Goal: Task Accomplishment & Management: Manage account settings

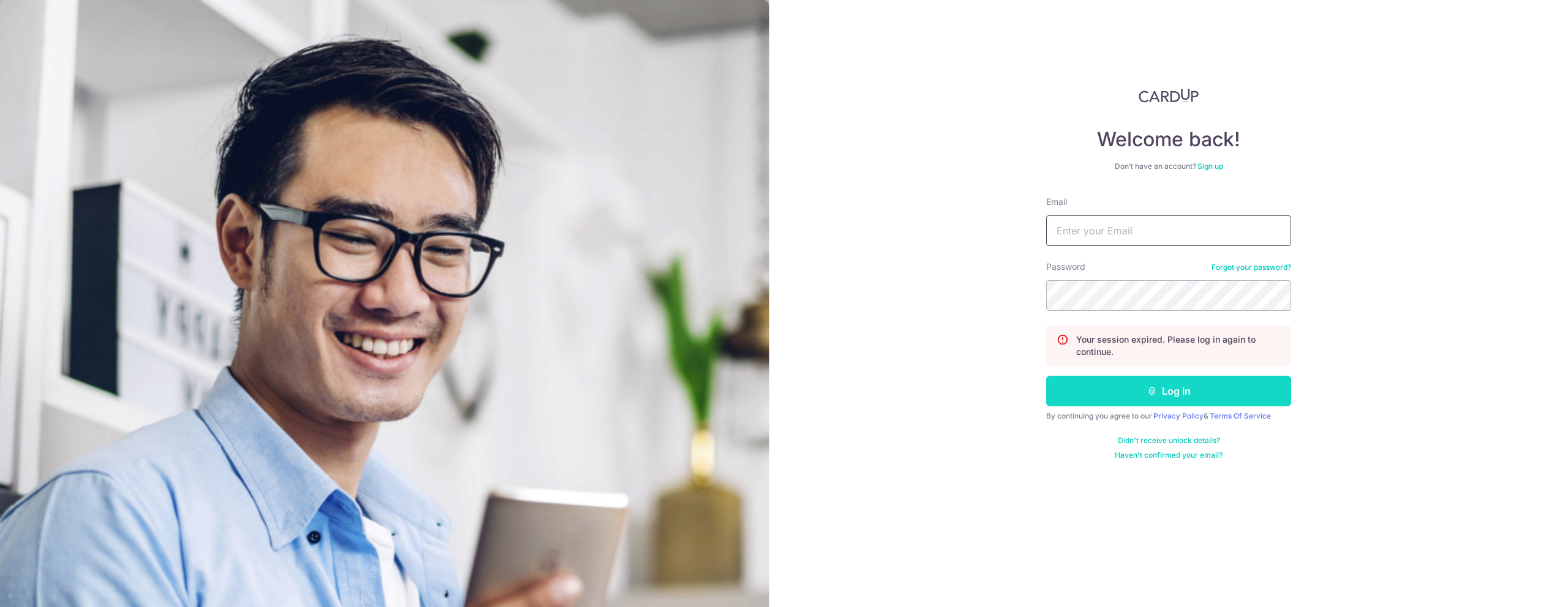
type input "[EMAIL_ADDRESS][DOMAIN_NAME]"
click at [1174, 389] on button "Log in" at bounding box center [1168, 391] width 245 height 30
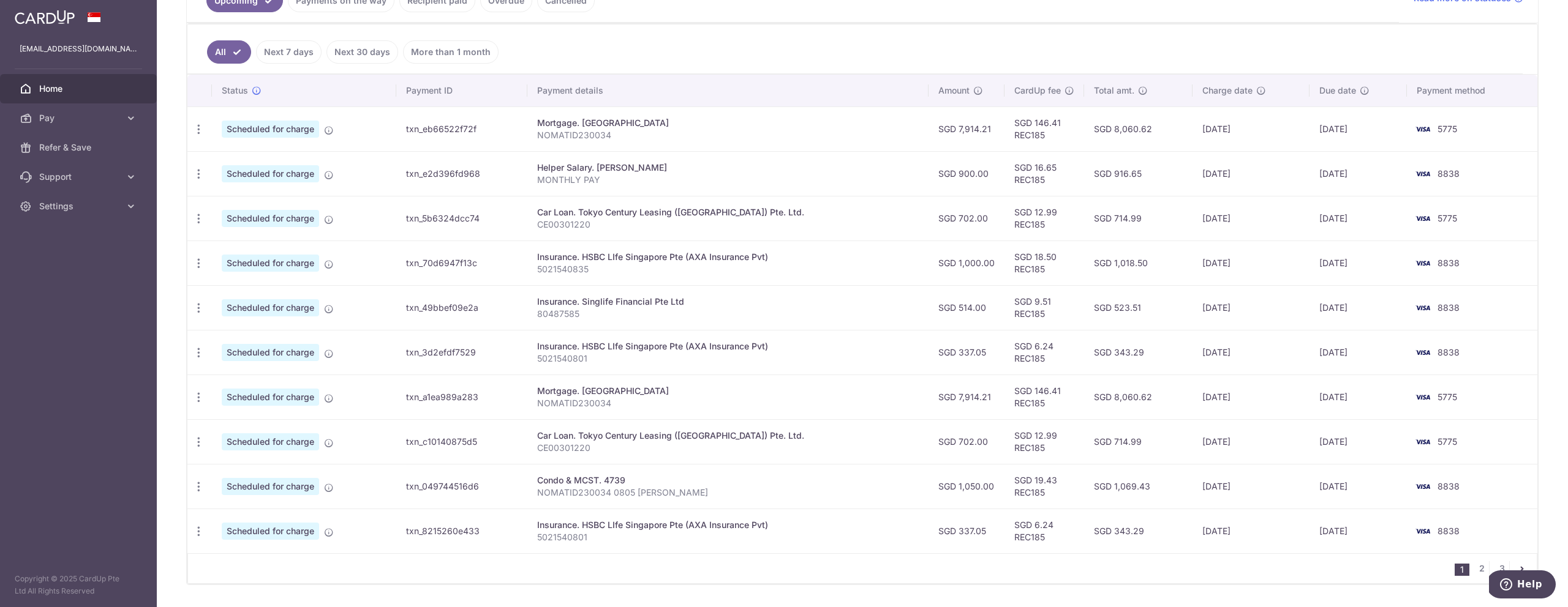
scroll to position [339, 0]
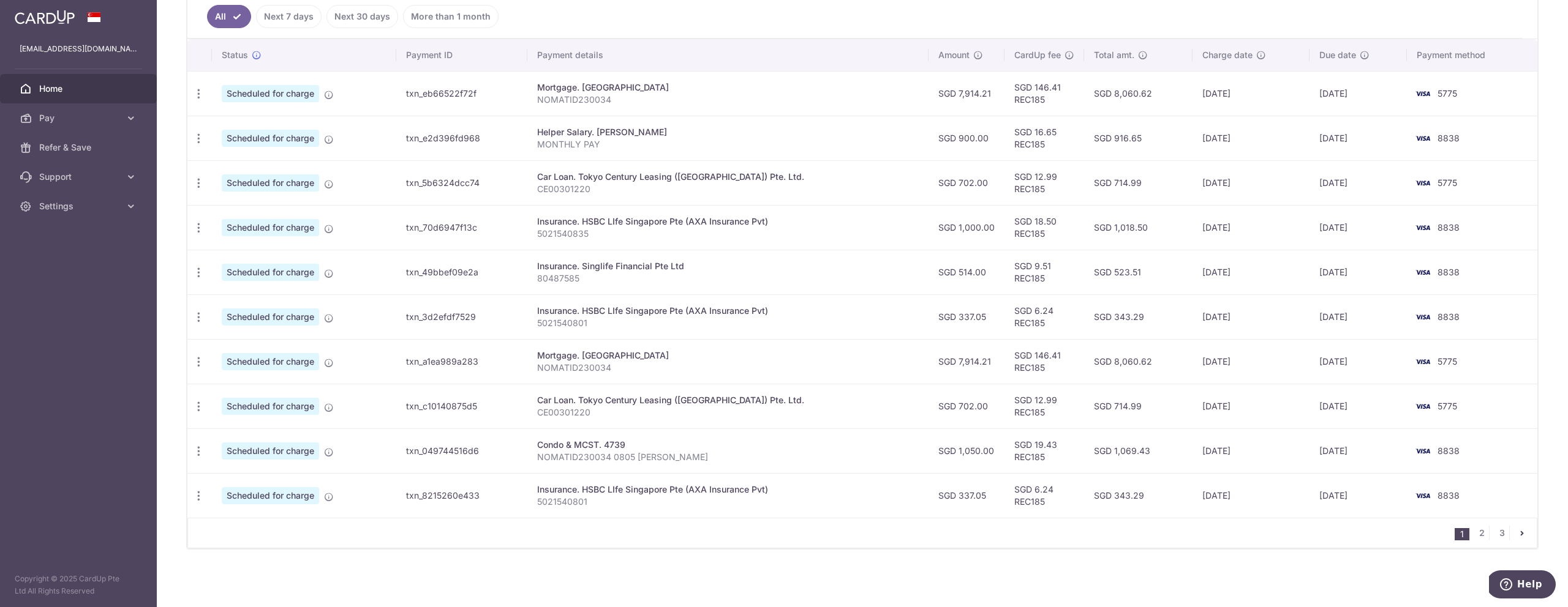
click at [643, 451] on p "NOMATID230034 0805 CLEMENT WONG" at bounding box center [728, 457] width 381 height 12
click at [612, 450] on div "Condo & MCST. 4739" at bounding box center [728, 445] width 381 height 12
click at [597, 447] on div "Condo & MCST. 4739" at bounding box center [728, 445] width 381 height 12
click at [597, 443] on div "Condo & MCST. 4739" at bounding box center [728, 445] width 381 height 12
click at [200, 450] on icon "button" at bounding box center [198, 451] width 13 height 13
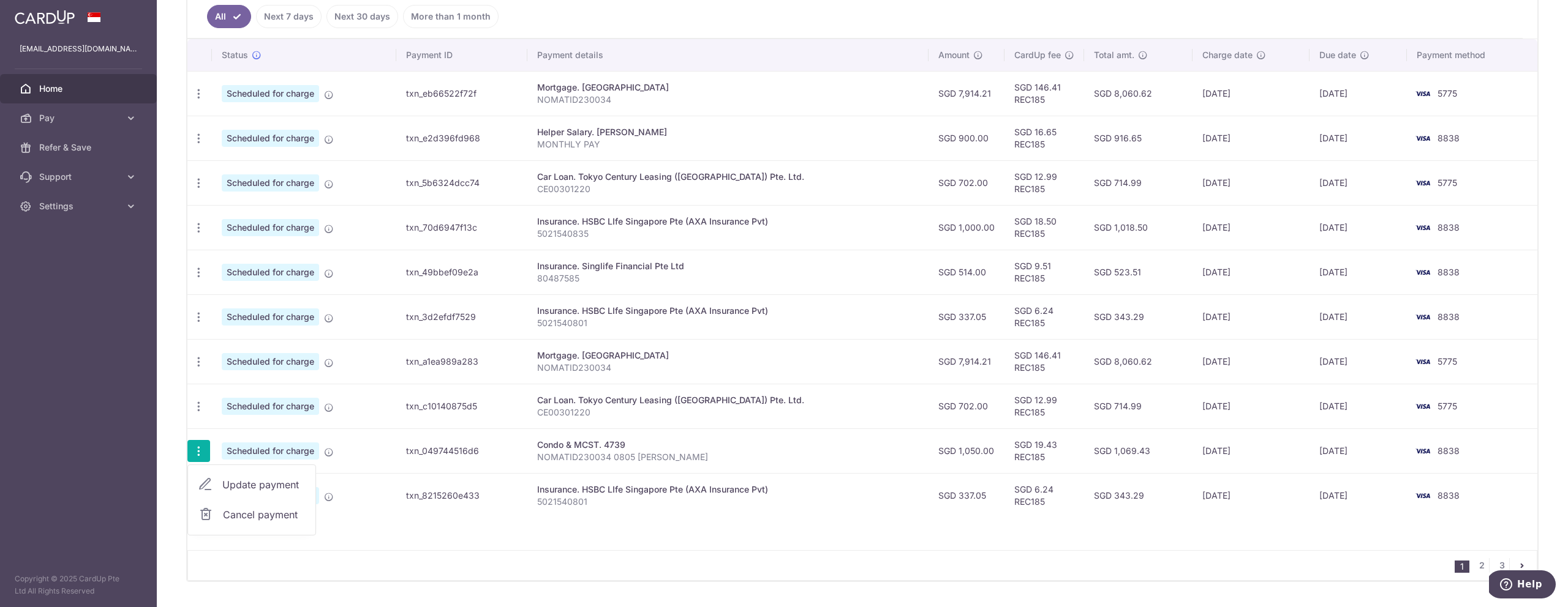
click at [234, 484] on span "Update payment" at bounding box center [264, 484] width 83 height 15
radio input "true"
type input "1,050.00"
type input "10/11/2025"
type input "NOMATID230034 0805 CLEMENT WONG"
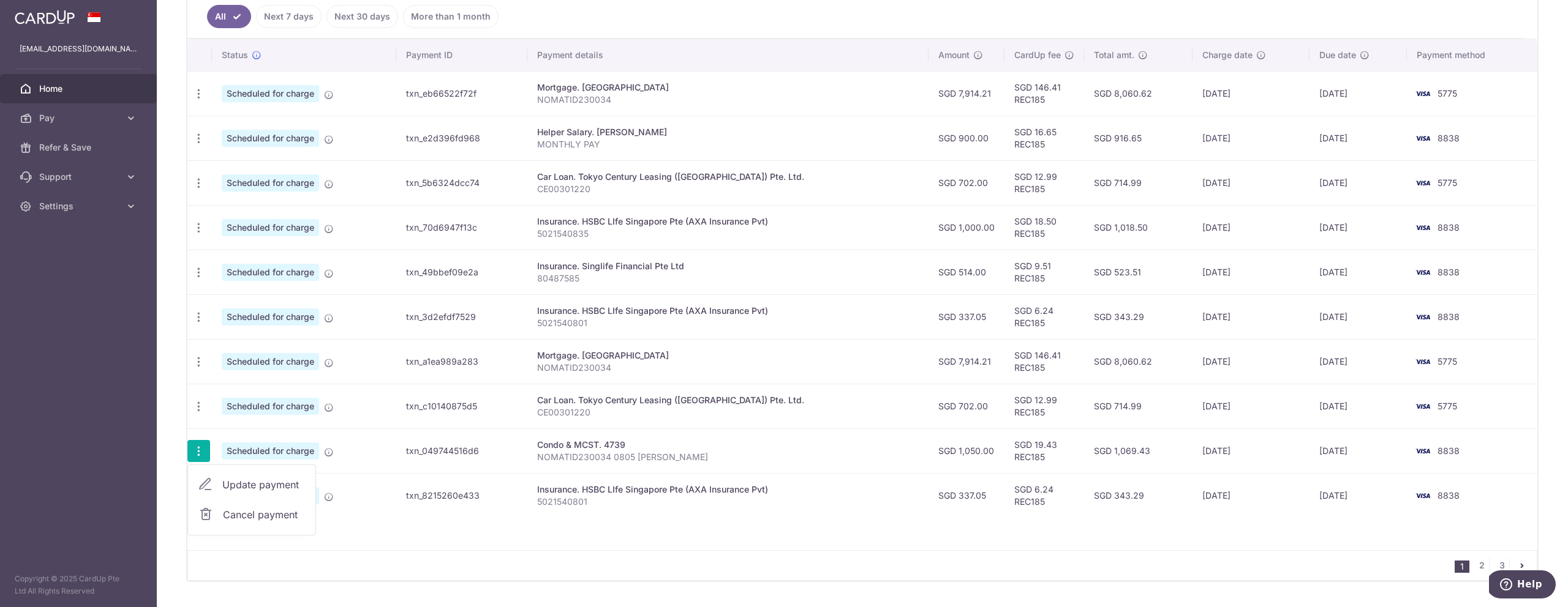
type input "REC185"
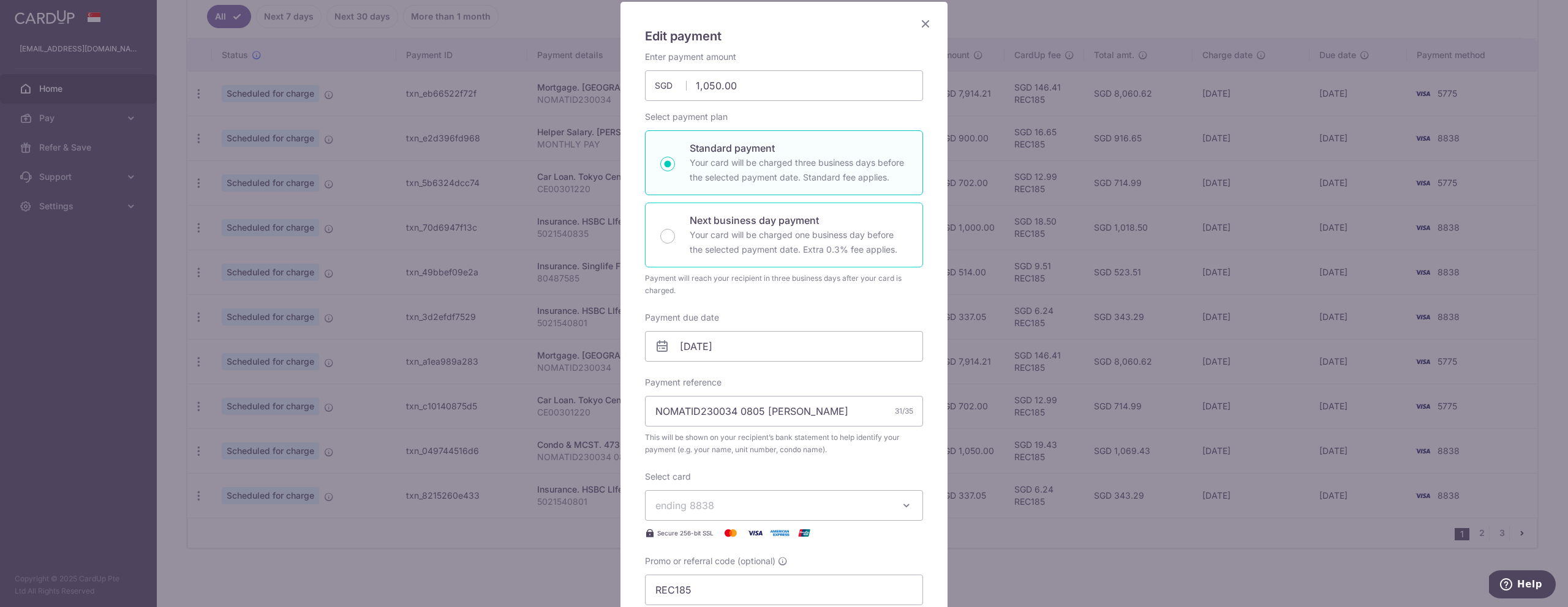
scroll to position [89, 0]
click at [930, 24] on icon "Close" at bounding box center [925, 21] width 15 height 15
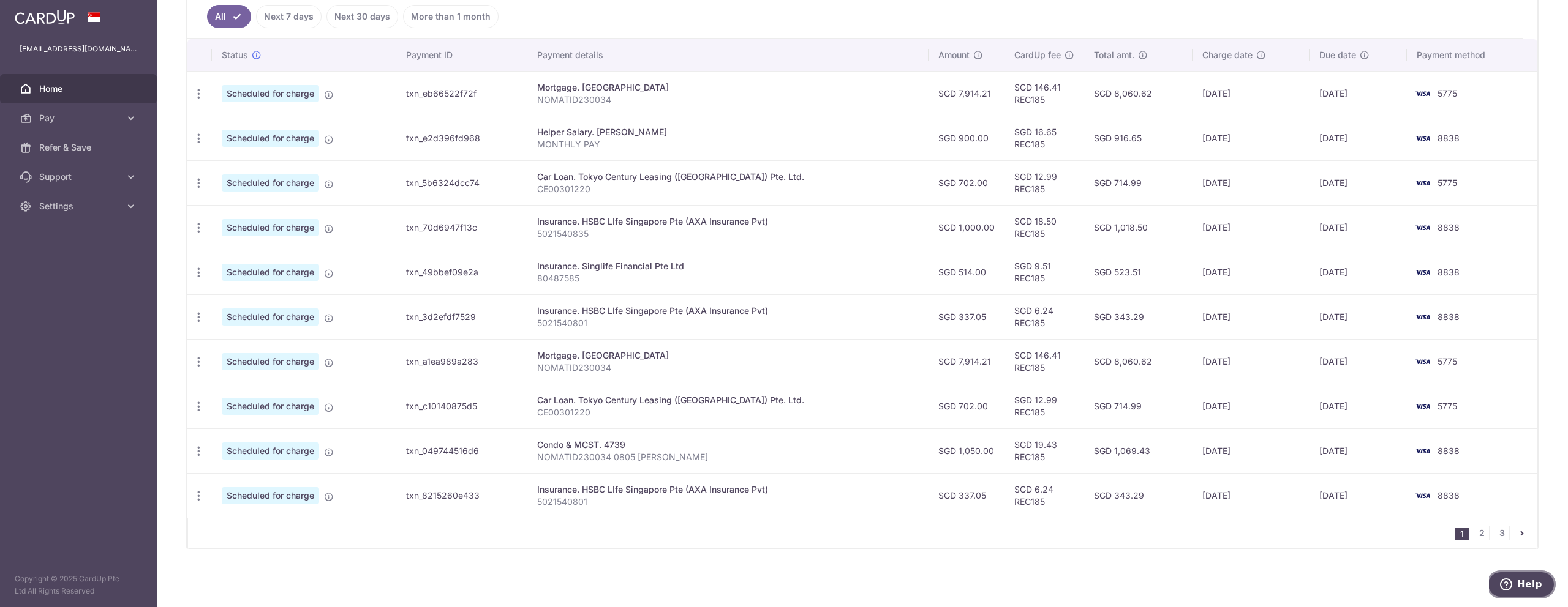
click at [1522, 580] on span "Help" at bounding box center [1529, 585] width 25 height 11
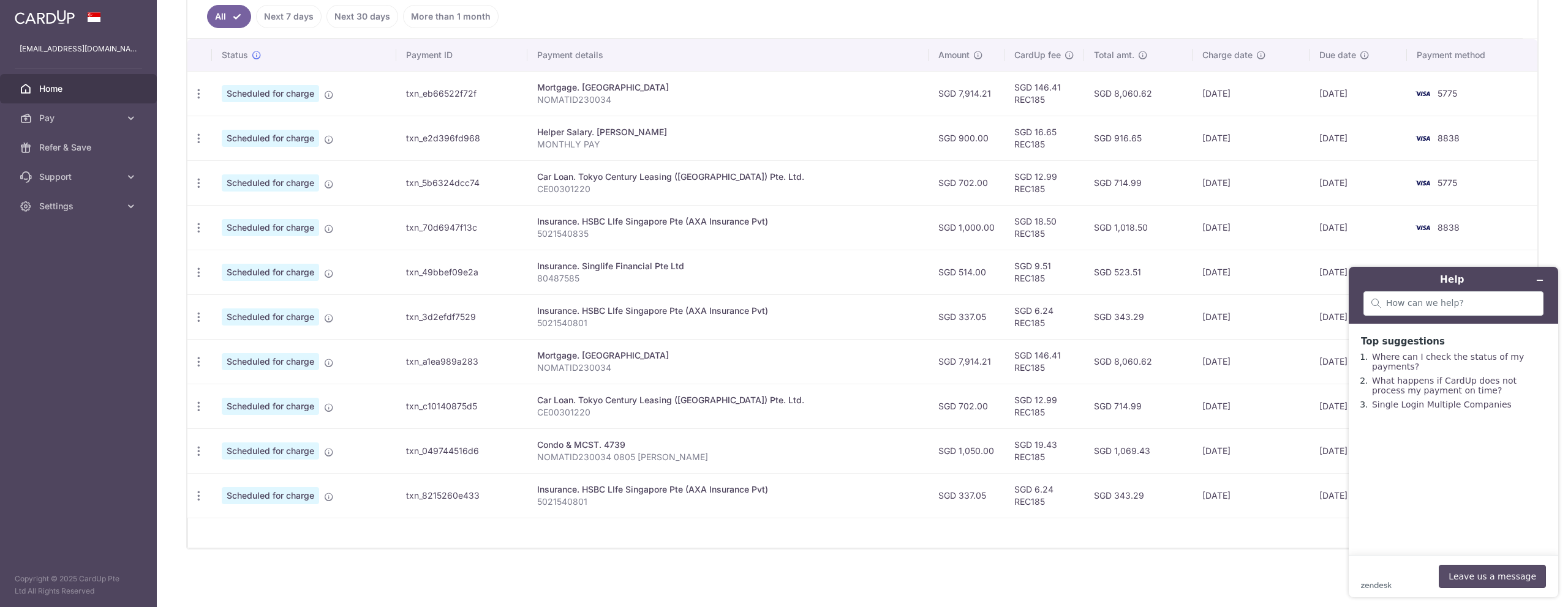
click at [1488, 586] on button "Leave us a message" at bounding box center [1492, 577] width 107 height 24
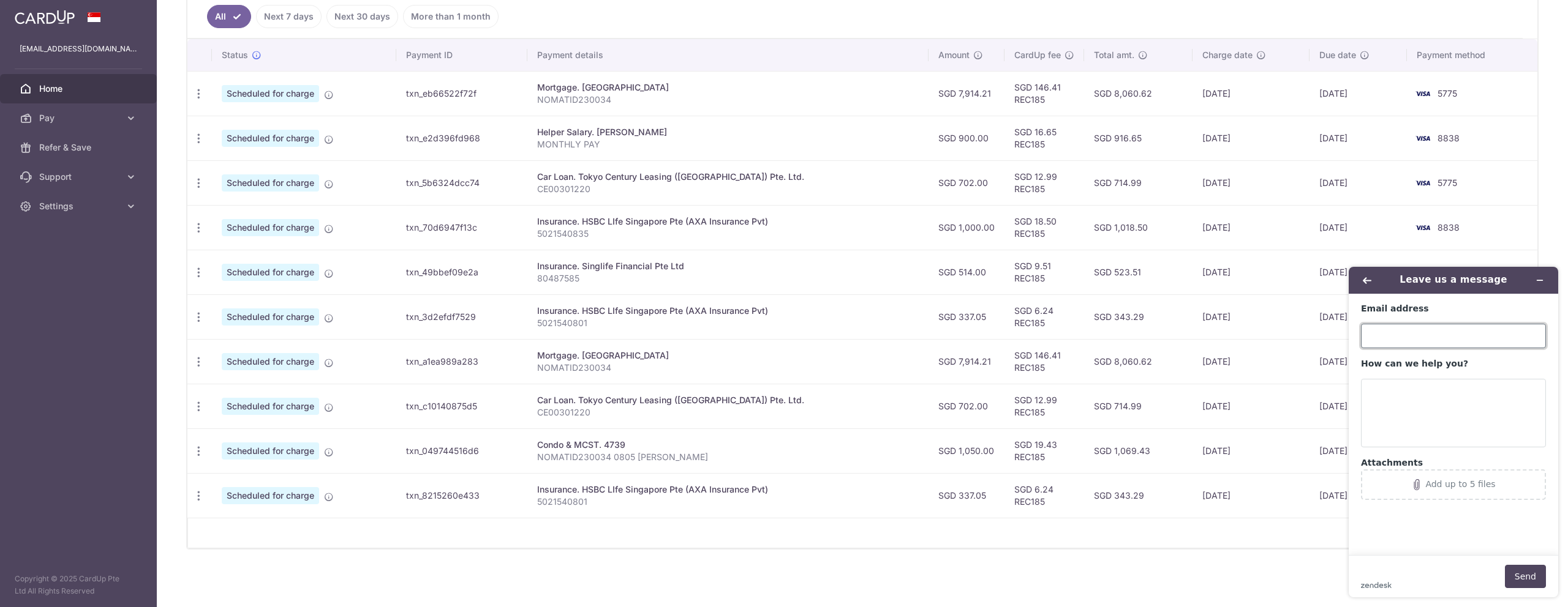
click at [1382, 332] on input "Email address" at bounding box center [1453, 335] width 185 height 24
type input "[EMAIL_ADDRESS][DOMAIN_NAME]"
click at [1415, 392] on textarea "How can we help you?" at bounding box center [1453, 413] width 185 height 69
type textarea "Hi, How do i change the bank details for MCST payments? Thanks, Clement"
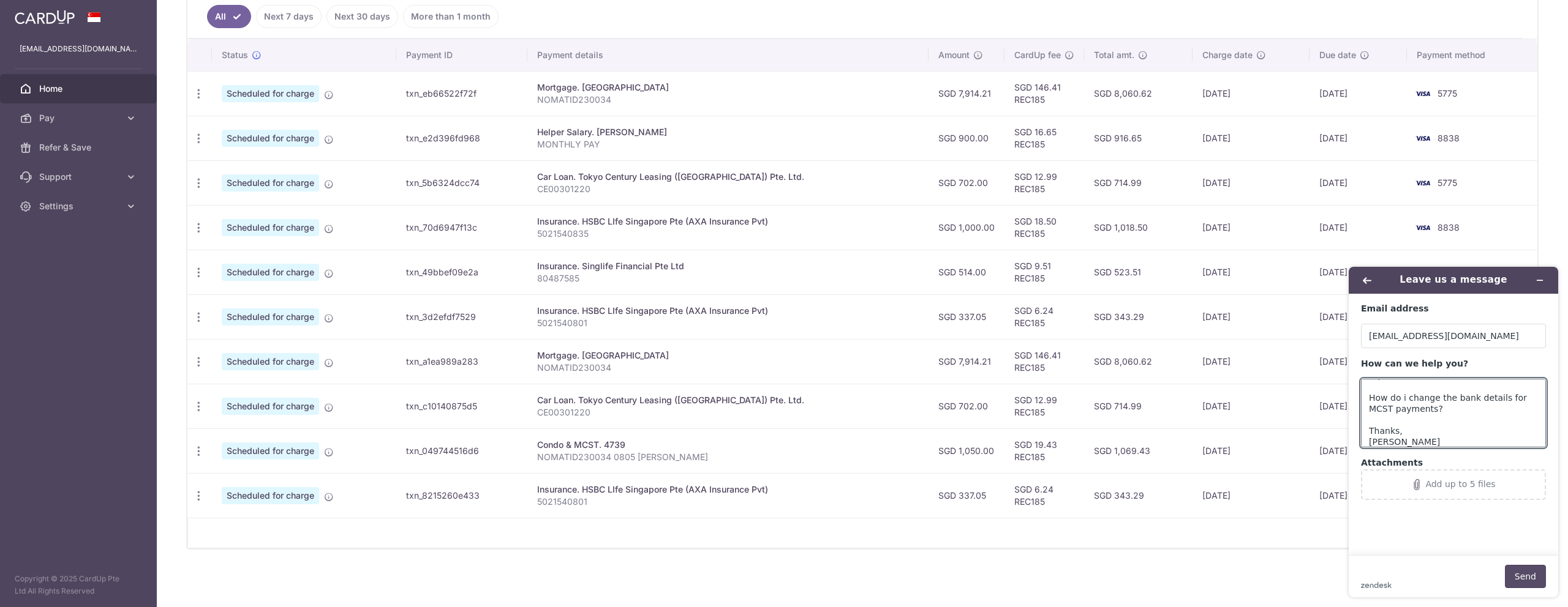
click at [1529, 576] on button "Send" at bounding box center [1525, 577] width 41 height 24
